Goal: Check status: Check status

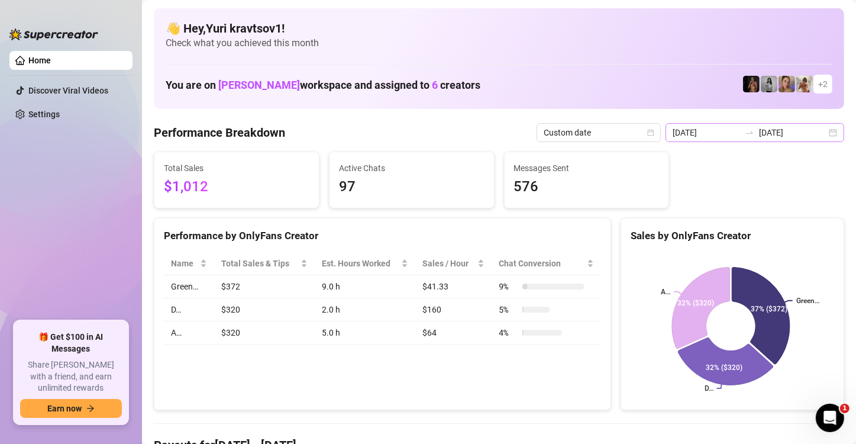
click at [833, 134] on div "[DATE] [DATE]" at bounding box center [754, 132] width 179 height 19
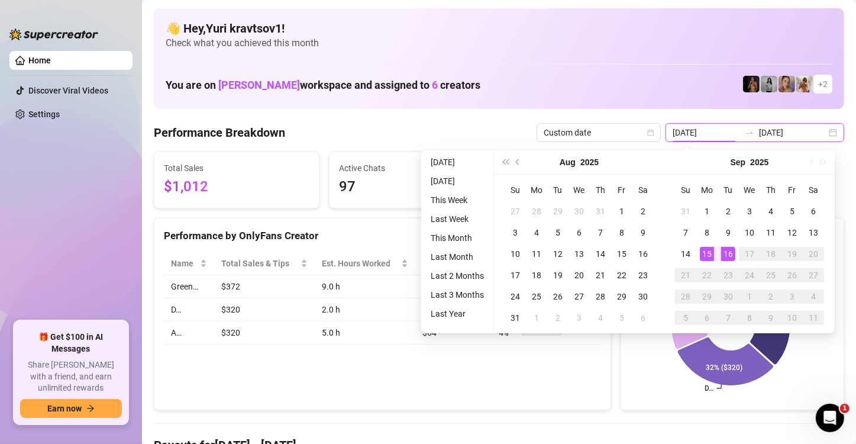
type input "[DATE]"
click at [727, 257] on div "16" at bounding box center [728, 254] width 14 height 14
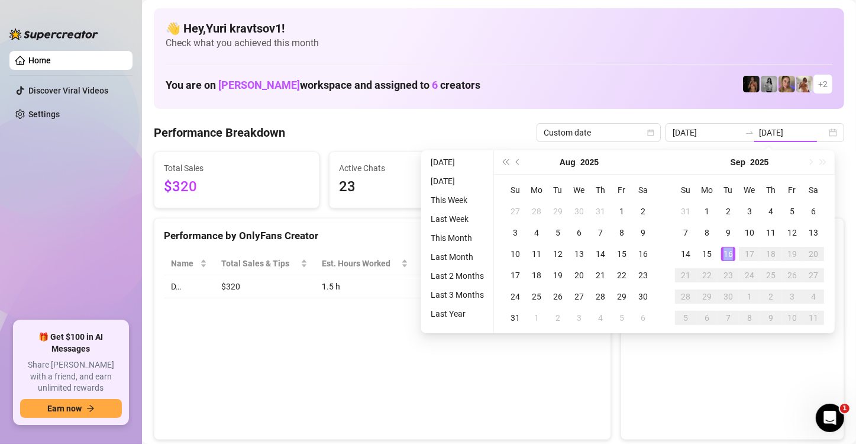
type input "[DATE]"
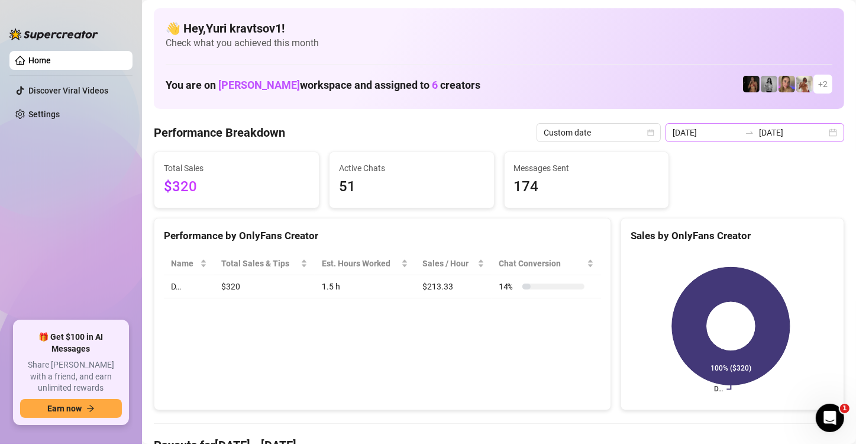
click at [823, 128] on div "[DATE] [DATE]" at bounding box center [754, 132] width 179 height 19
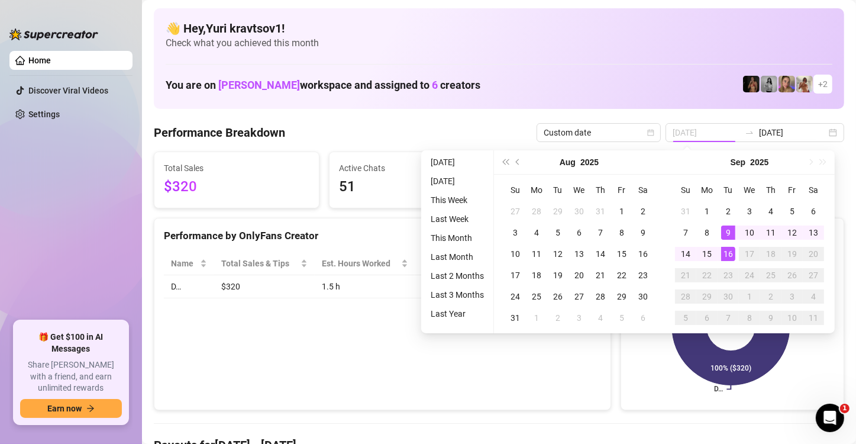
click at [728, 253] on div "16" at bounding box center [728, 254] width 14 height 14
type input "[DATE]"
click at [727, 253] on div "16" at bounding box center [728, 254] width 14 height 14
